Goal: Transaction & Acquisition: Subscribe to service/newsletter

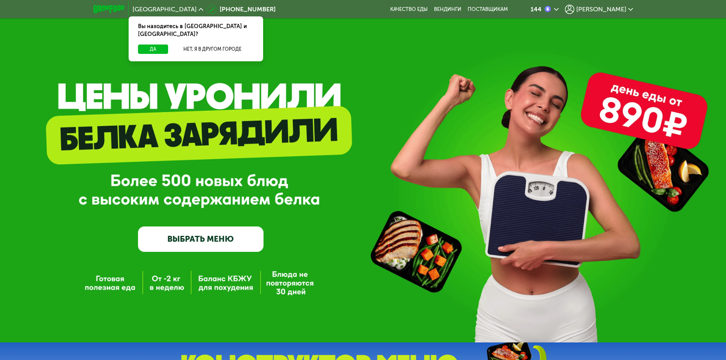
click at [331, 175] on div "GrowFood — доставка правильного питания ВЫБРАТЬ МЕНЮ" at bounding box center [363, 184] width 726 height 136
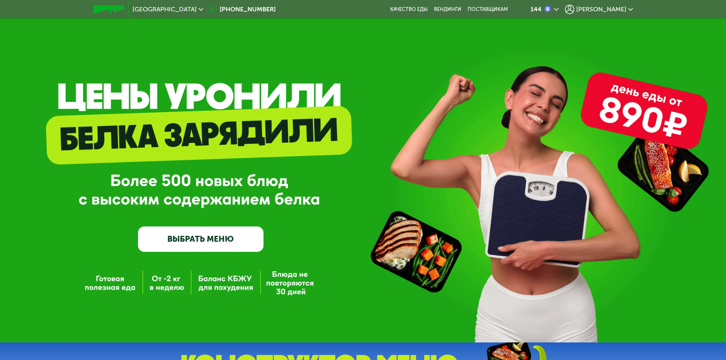
click at [620, 9] on span "[PERSON_NAME]" at bounding box center [601, 9] width 50 height 6
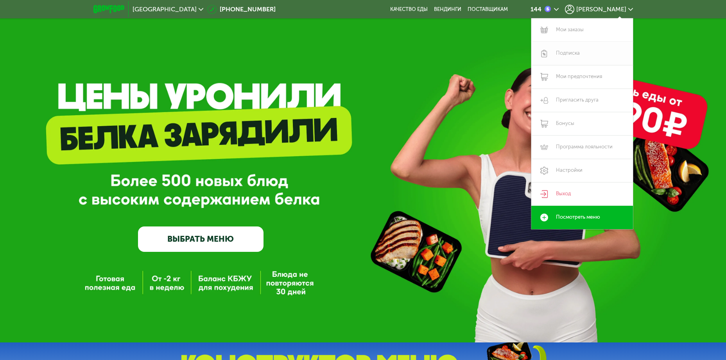
click at [574, 50] on link "Подписка" at bounding box center [582, 53] width 102 height 23
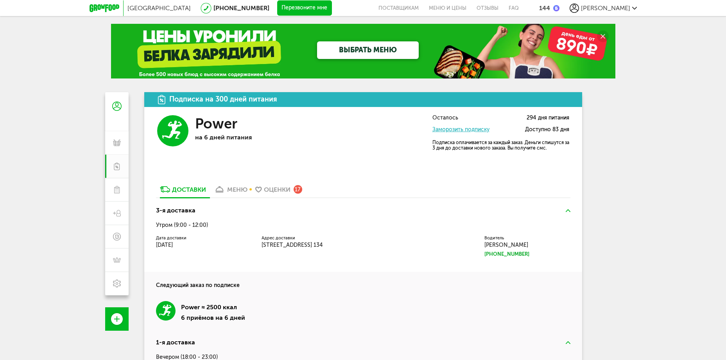
click at [266, 221] on div "3-я доставка Утром (9:00 - 12:00) Дата доставки 25 августа, понедельник Адрес д…" at bounding box center [363, 237] width 438 height 70
click at [241, 186] on div "меню" at bounding box center [237, 189] width 20 height 7
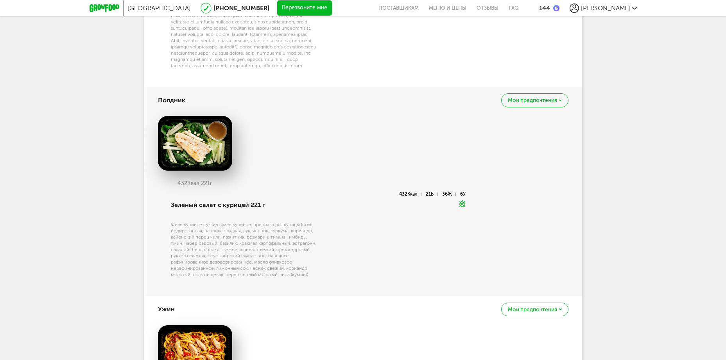
scroll to position [797, 0]
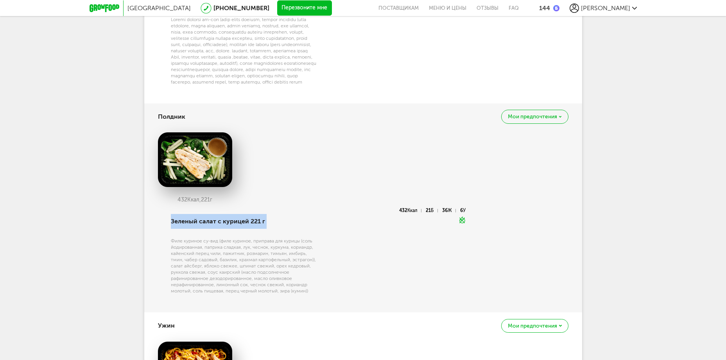
click at [259, 231] on div "Зеленый салат с курицей 221 г Филе куриное су-вид (филе куриное, приправа для к…" at bounding box center [243, 255] width 149 height 95
click at [247, 238] on div "Филе куриное су-вид (филе куриное, приправа для курицы (соль йодированная, папр…" at bounding box center [244, 266] width 147 height 56
click at [231, 238] on div "Филе куриное су-вид (филе куриное, приправа для курицы (соль йодированная, папр…" at bounding box center [244, 266] width 147 height 56
drag, startPoint x: 231, startPoint y: 234, endPoint x: 160, endPoint y: 235, distance: 70.4
click at [160, 235] on div "Зеленый салат с курицей 221 г Филе куриное су-вид (филе куриное, приправа для к…" at bounding box center [312, 255] width 308 height 95
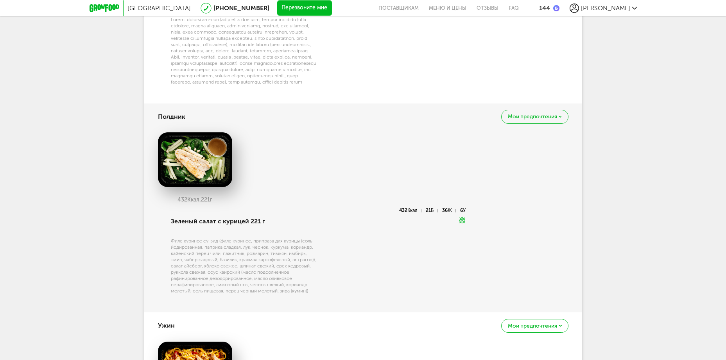
click at [223, 241] on div "Филе куриное су-вид (филе куриное, приправа для курицы (соль йодированная, папр…" at bounding box center [244, 266] width 147 height 56
click at [232, 247] on div "Филе куриное су-вид (филе куриное, приправа для курицы (соль йодированная, папр…" at bounding box center [244, 266] width 147 height 56
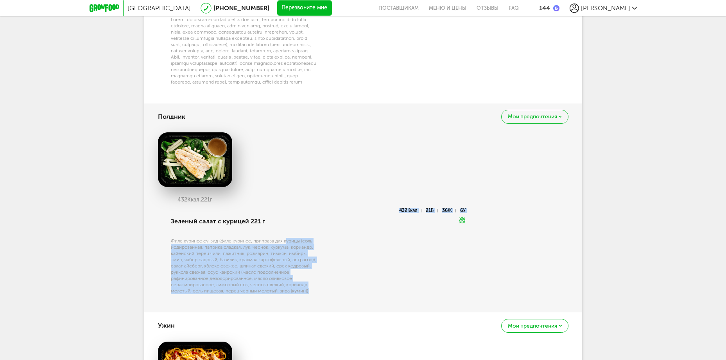
drag, startPoint x: 328, startPoint y: 277, endPoint x: 286, endPoint y: 235, distance: 59.1
click at [286, 235] on div "Зеленый салат с курицей 221 г Филе куриное су-вид (филе куриное, приправа для к…" at bounding box center [317, 255] width 297 height 95
click at [291, 253] on div "Филе куриное су-вид (филе куриное, приправа для курицы (соль йодированная, папр…" at bounding box center [244, 266] width 147 height 56
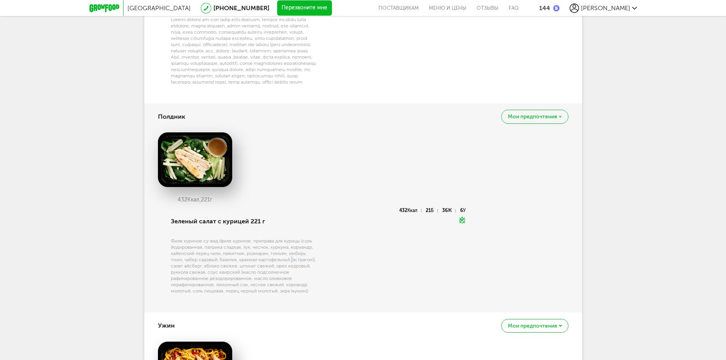
click at [291, 253] on div "Филе куриное су-вид (филе куриное, приправа для курицы (соль йодированная, папр…" at bounding box center [244, 266] width 147 height 56
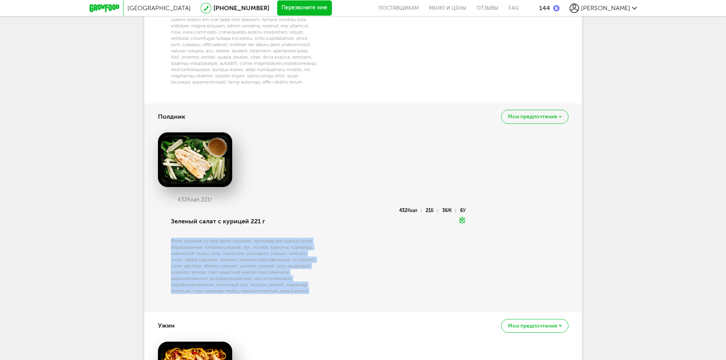
click at [291, 253] on div "Филе куриное су-вид (филе куриное, приправа для курицы (соль йодированная, папр…" at bounding box center [244, 266] width 147 height 56
click at [276, 244] on div "Филе куриное су-вид (филе куриное, приправа для курицы (соль йодированная, папр…" at bounding box center [244, 266] width 147 height 56
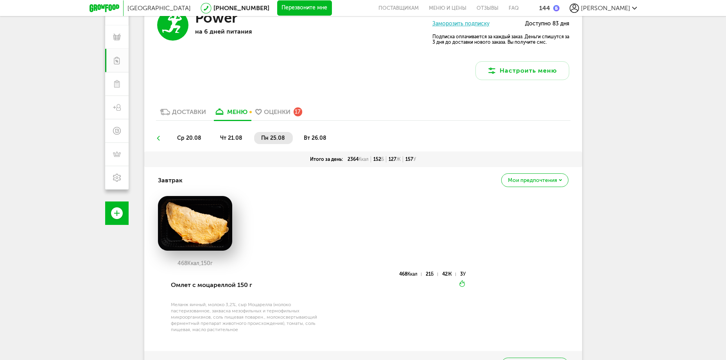
scroll to position [94, 0]
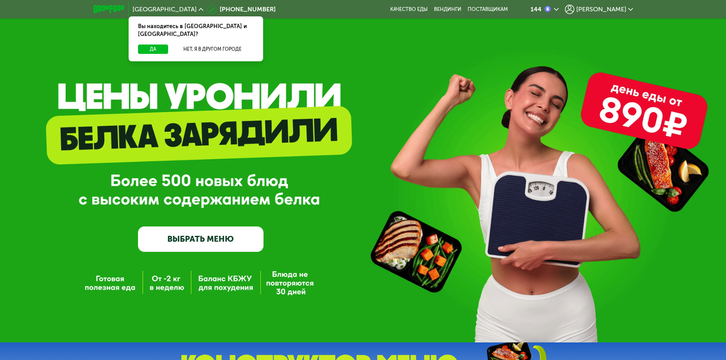
click at [619, 12] on span "[PERSON_NAME]" at bounding box center [601, 9] width 50 height 6
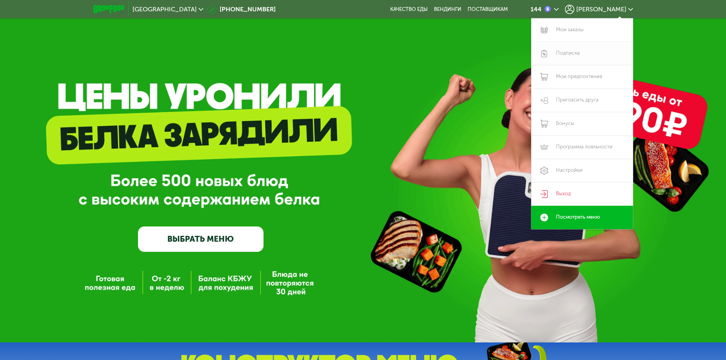
click at [568, 54] on link "Подписка" at bounding box center [582, 53] width 102 height 23
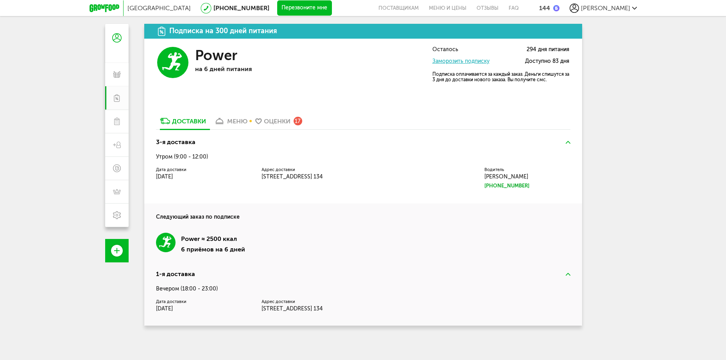
scroll to position [94, 0]
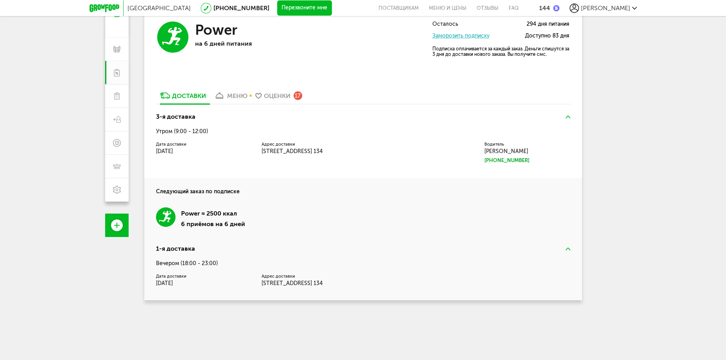
click at [233, 97] on div "меню" at bounding box center [237, 95] width 20 height 7
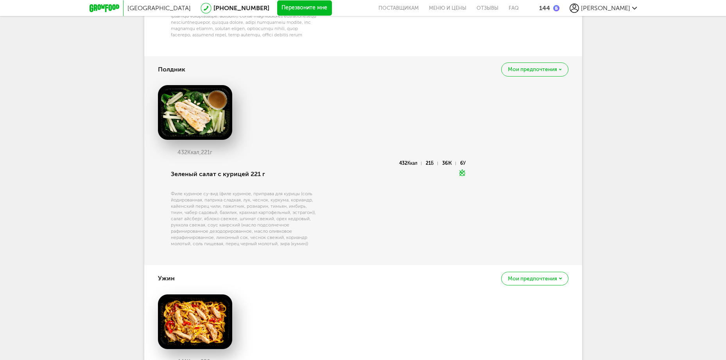
scroll to position [844, 0]
click at [560, 63] on div "Мои предпочтения" at bounding box center [534, 70] width 67 height 14
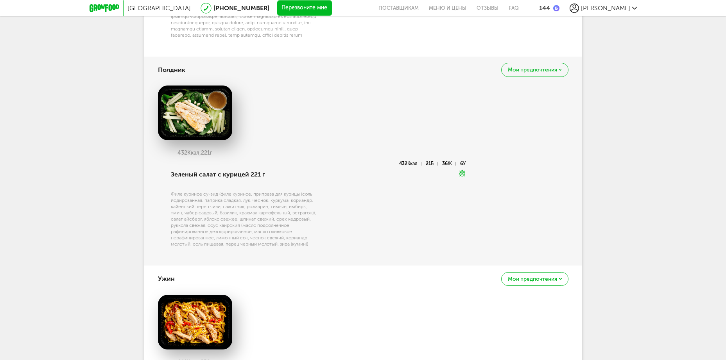
click at [436, 91] on div "432 Ккал, 221 г" at bounding box center [363, 124] width 410 height 76
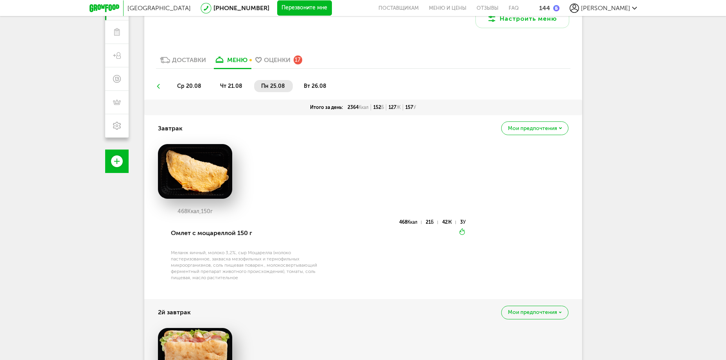
scroll to position [102, 0]
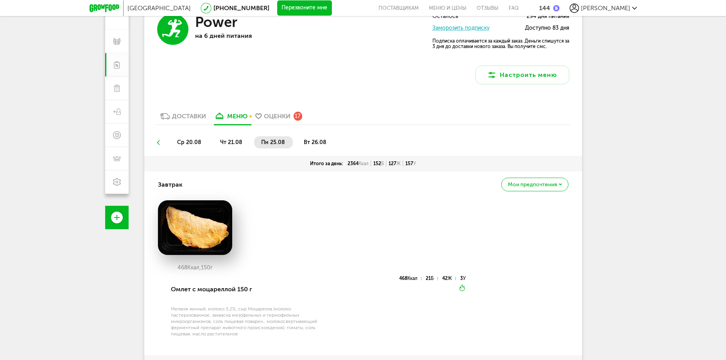
click at [321, 142] on span "вт 26.08" at bounding box center [315, 142] width 23 height 7
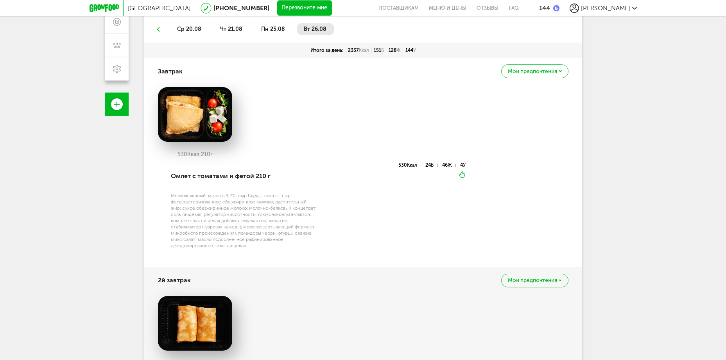
scroll to position [195, 0]
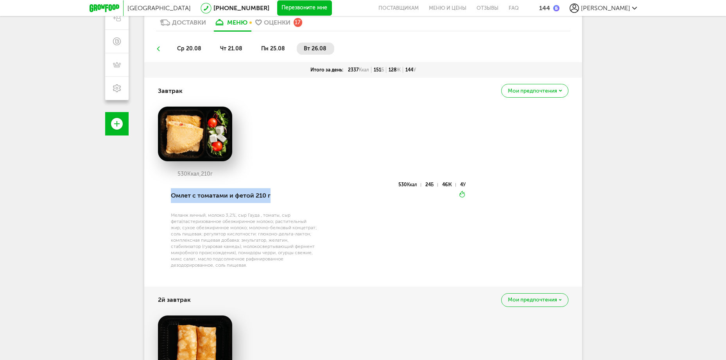
click at [276, 198] on div "Омлет с томатами и фетой 210 г" at bounding box center [244, 196] width 147 height 27
click at [379, 189] on div "530 Ккал 24 Б 46 Ж 4 У" at bounding box center [391, 186] width 149 height 7
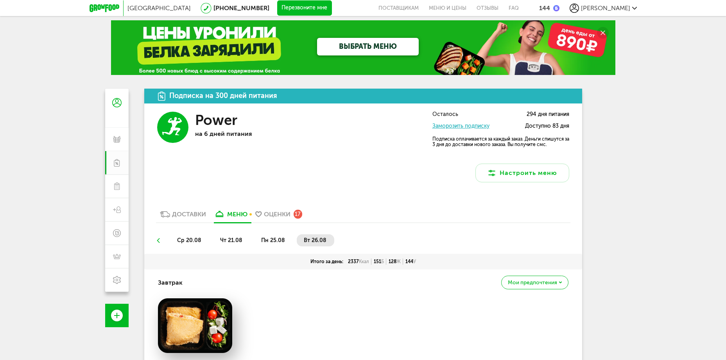
scroll to position [0, 0]
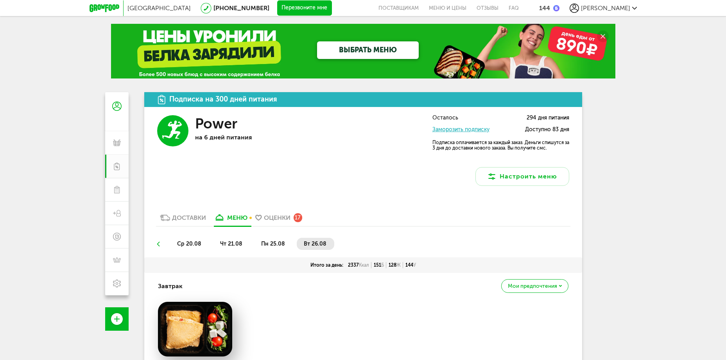
click at [101, 9] on icon at bounding box center [104, 8] width 30 height 8
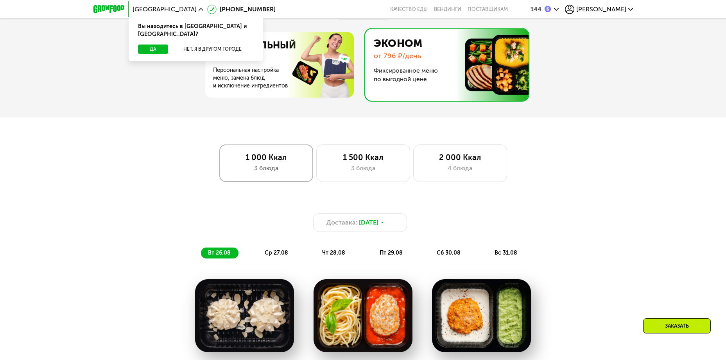
scroll to position [375, 0]
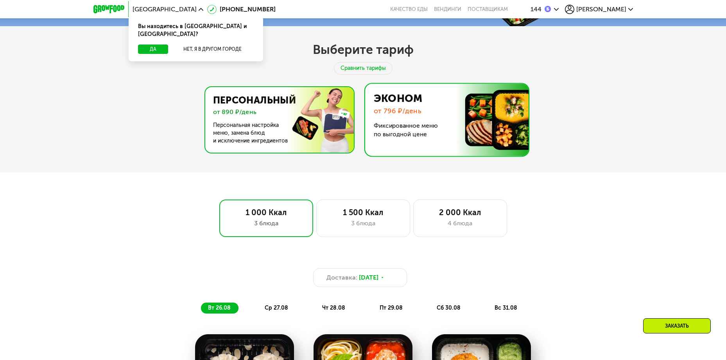
click at [252, 126] on img at bounding box center [277, 120] width 152 height 66
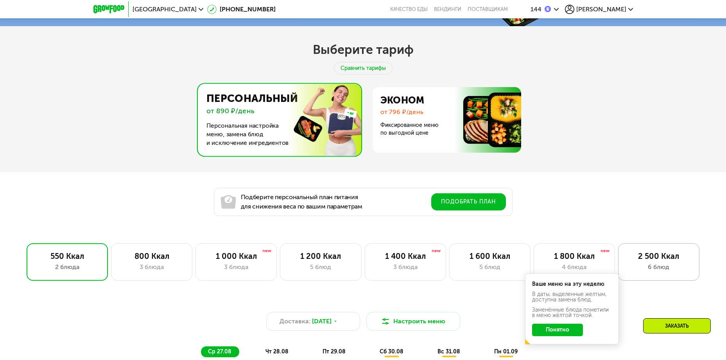
click at [653, 261] on div "2 500 Ккал" at bounding box center [658, 256] width 65 height 9
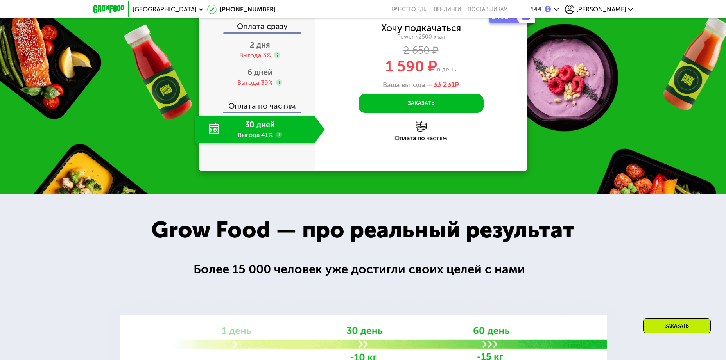
scroll to position [1079, 0]
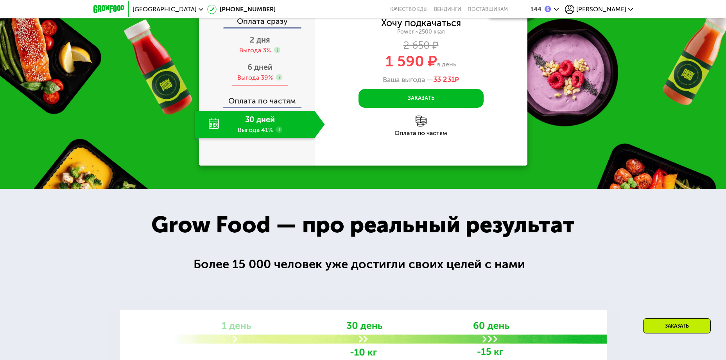
click at [258, 72] on span "6 дней" at bounding box center [259, 67] width 25 height 9
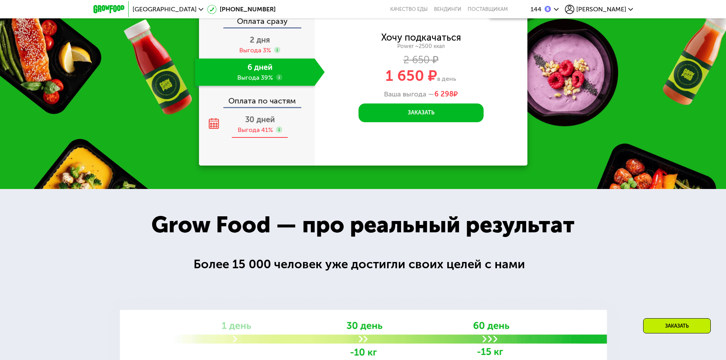
click at [252, 124] on span "30 дней" at bounding box center [260, 119] width 30 height 9
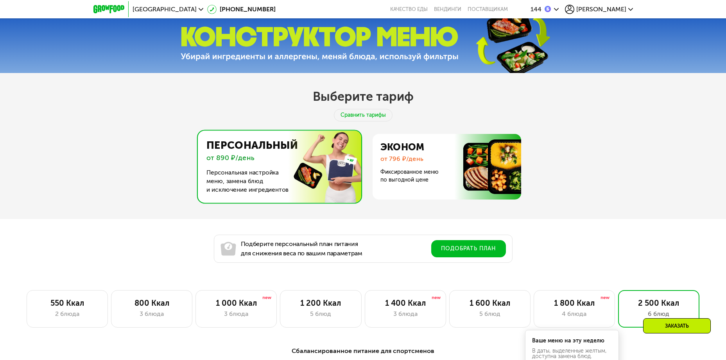
scroll to position [469, 0]
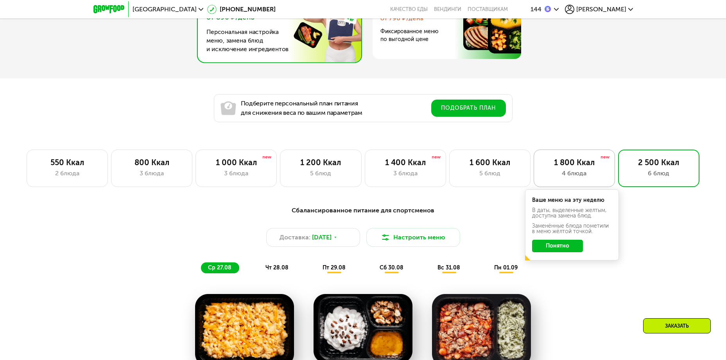
click at [574, 167] on div "1 800 Ккал" at bounding box center [574, 162] width 65 height 9
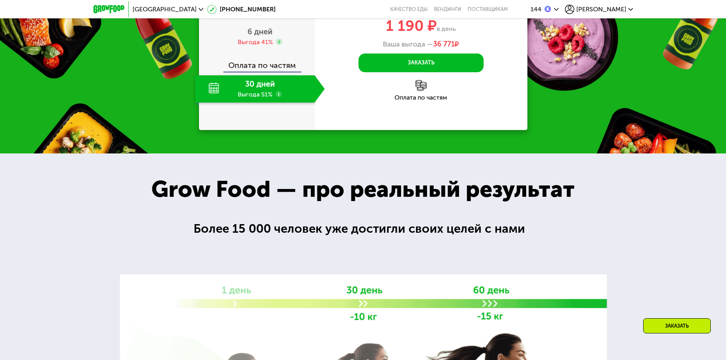
scroll to position [1049, 0]
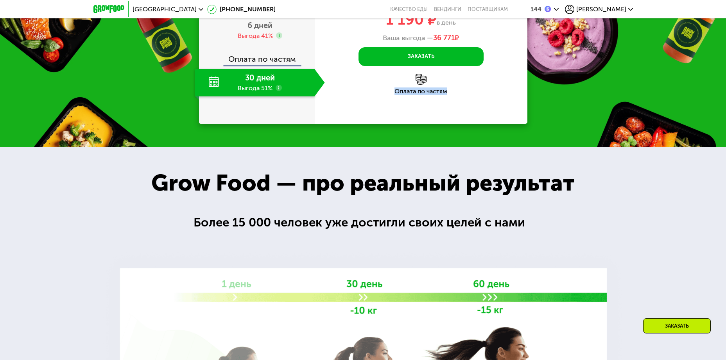
drag, startPoint x: 384, startPoint y: 205, endPoint x: 469, endPoint y: 215, distance: 85.8
click at [469, 124] on div "Кешбэк 1071 Хочу быть в форме Strong [PHONE_NUMBER] ккал 2 380 ₽ 1 190 ₽ в день…" at bounding box center [421, 36] width 213 height 176
click at [471, 124] on div "Кешбэк 1071 Хочу быть в форме Strong [PHONE_NUMBER] ккал 2 380 ₽ 1 190 ₽ в день…" at bounding box center [421, 36] width 213 height 176
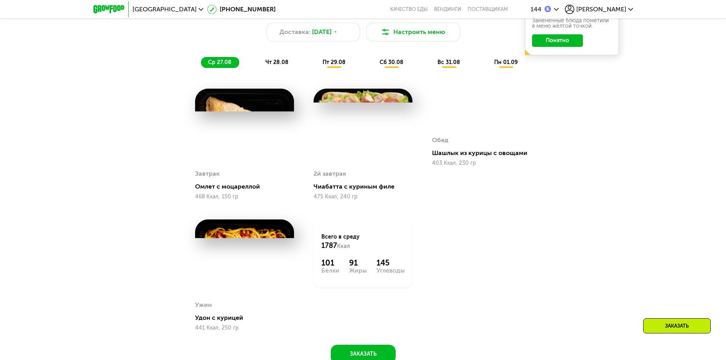
scroll to position [674, 0]
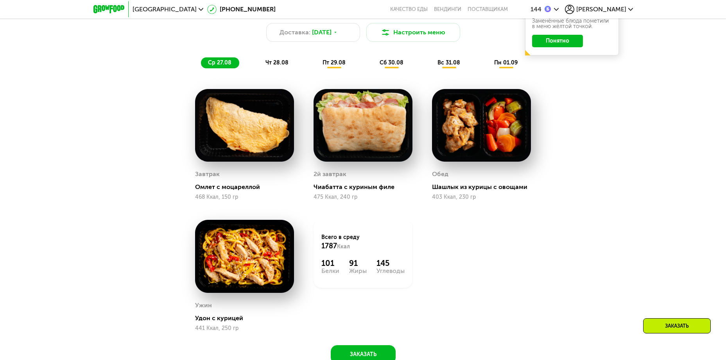
drag, startPoint x: 311, startPoint y: 191, endPoint x: 469, endPoint y: 253, distance: 170.2
click at [0, 0] on div "Завтрак Омлет с моцареллой 468 Ккал, 150 гр 2й завтрак Чиабатта с куриным филе …" at bounding box center [0, 0] width 0 height 0
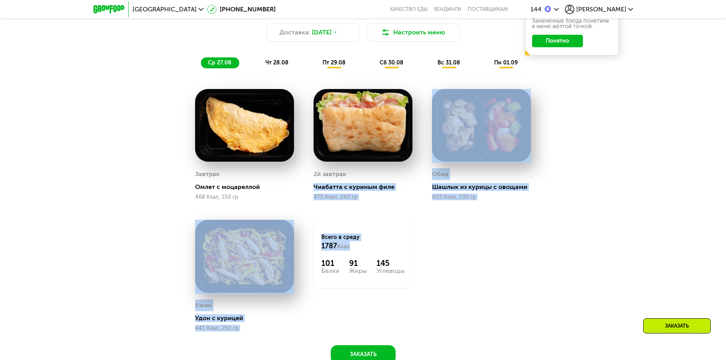
click at [0, 0] on div "Завтрак Омлет с моцареллой 468 Ккал, 150 гр 2й завтрак Чиабатта с куриным филе …" at bounding box center [0, 0] width 0 height 0
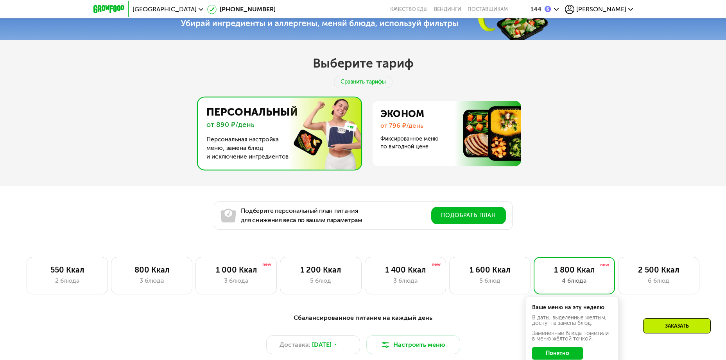
scroll to position [252, 0]
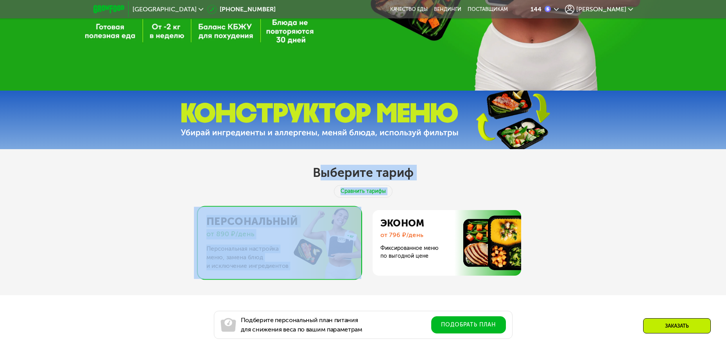
drag, startPoint x: 315, startPoint y: 173, endPoint x: 442, endPoint y: 206, distance: 130.8
click at [442, 206] on div "Выберите тариф Сравнить тарифы Персональный от 890 ₽/день Персональная настройк…" at bounding box center [363, 244] width 726 height 190
click at [380, 176] on h2 "Выберите тариф" at bounding box center [363, 173] width 101 height 16
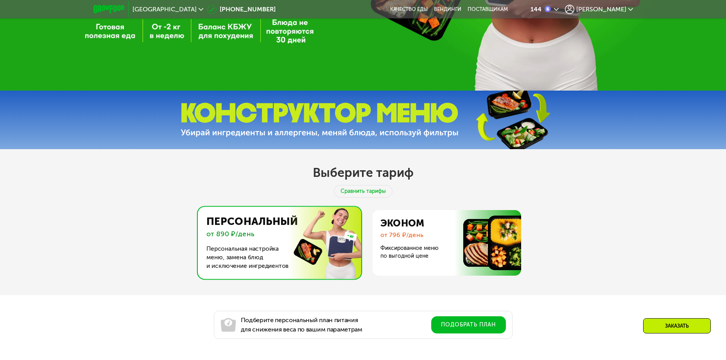
click at [381, 175] on h2 "Выберите тариф" at bounding box center [363, 173] width 101 height 16
click at [381, 174] on h2 "Выберите тариф" at bounding box center [363, 173] width 101 height 16
drag, startPoint x: 362, startPoint y: 175, endPoint x: 382, endPoint y: 175, distance: 19.9
click at [382, 175] on h2 "Выберите тариф" at bounding box center [363, 173] width 101 height 16
click at [426, 178] on div "Выберите тариф Сравнить тарифы Персональный от 890 ₽/день Персональная настройк…" at bounding box center [363, 244] width 726 height 190
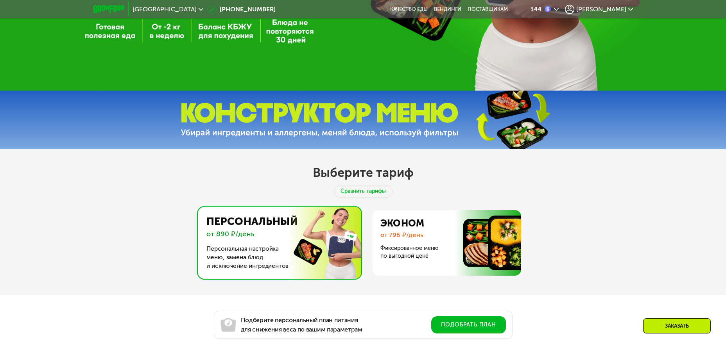
click at [426, 178] on div "Выберите тариф Сравнить тарифы Персональный от 890 ₽/день Персональная настройк…" at bounding box center [363, 244] width 726 height 190
click at [480, 177] on div "Выберите тариф Сравнить тарифы Персональный от 890 ₽/день Персональная настройк…" at bounding box center [363, 244] width 726 height 190
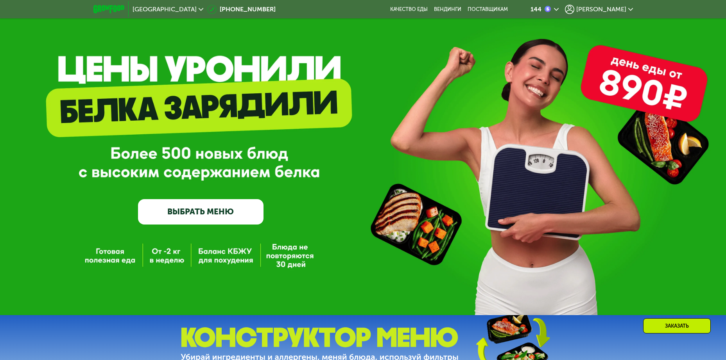
scroll to position [0, 0]
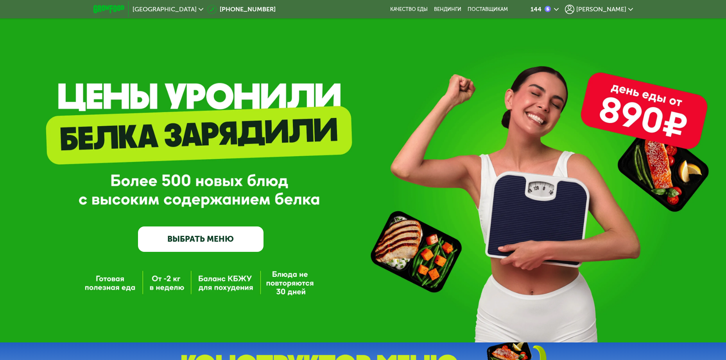
click at [197, 188] on div "GrowFood — доставка правильного питания ВЫБРАТЬ МЕНЮ" at bounding box center [200, 184] width 125 height 136
